Goal: Consume media (video, audio)

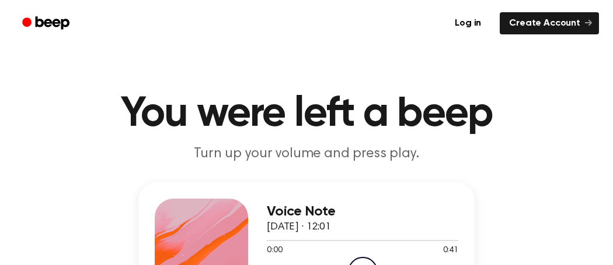
scroll to position [66, 0]
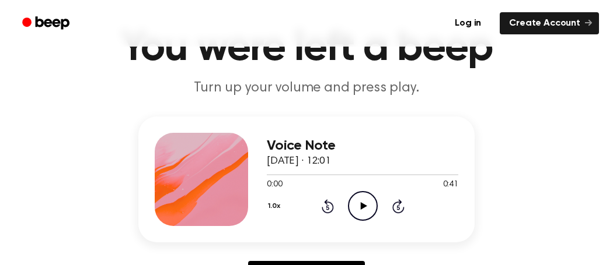
click at [362, 208] on icon at bounding box center [363, 206] width 6 height 8
click at [311, 173] on div at bounding box center [362, 174] width 191 height 9
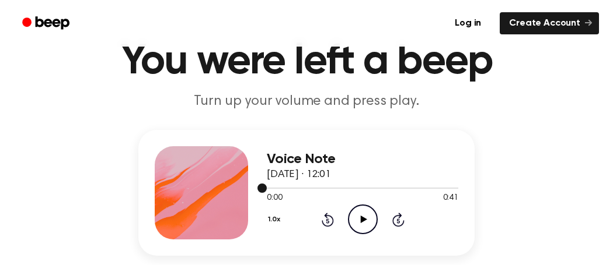
scroll to position [55, 0]
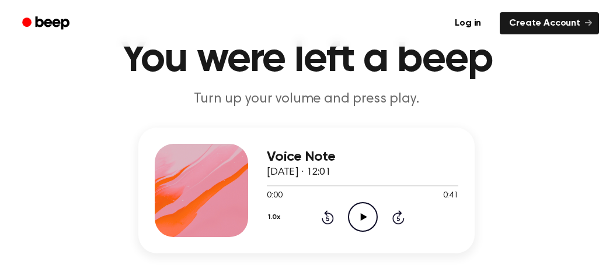
click at [362, 215] on icon at bounding box center [363, 218] width 6 height 8
